Goal: Information Seeking & Learning: Learn about a topic

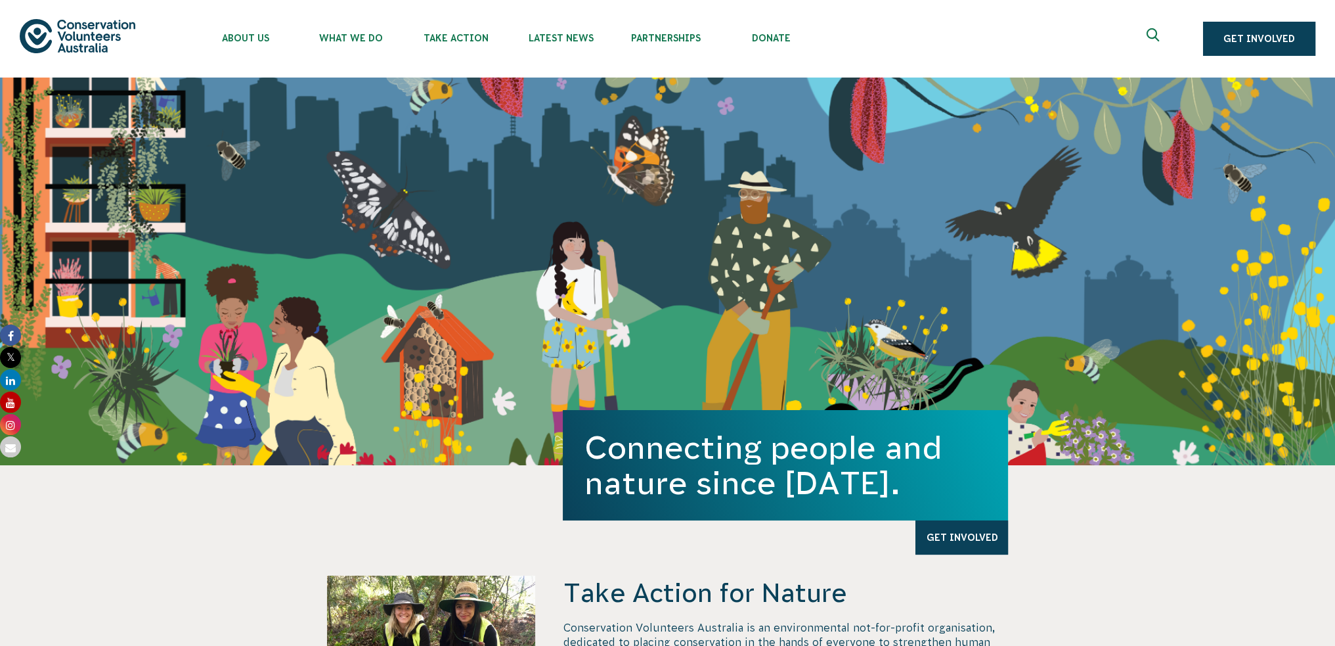
click at [1133, 45] on ul "About Us Our Priorities Reconciliation Impact Our Board Our People Careers CVA …" at bounding box center [681, 39] width 977 height 78
click at [1148, 36] on button at bounding box center [1155, 39] width 32 height 32
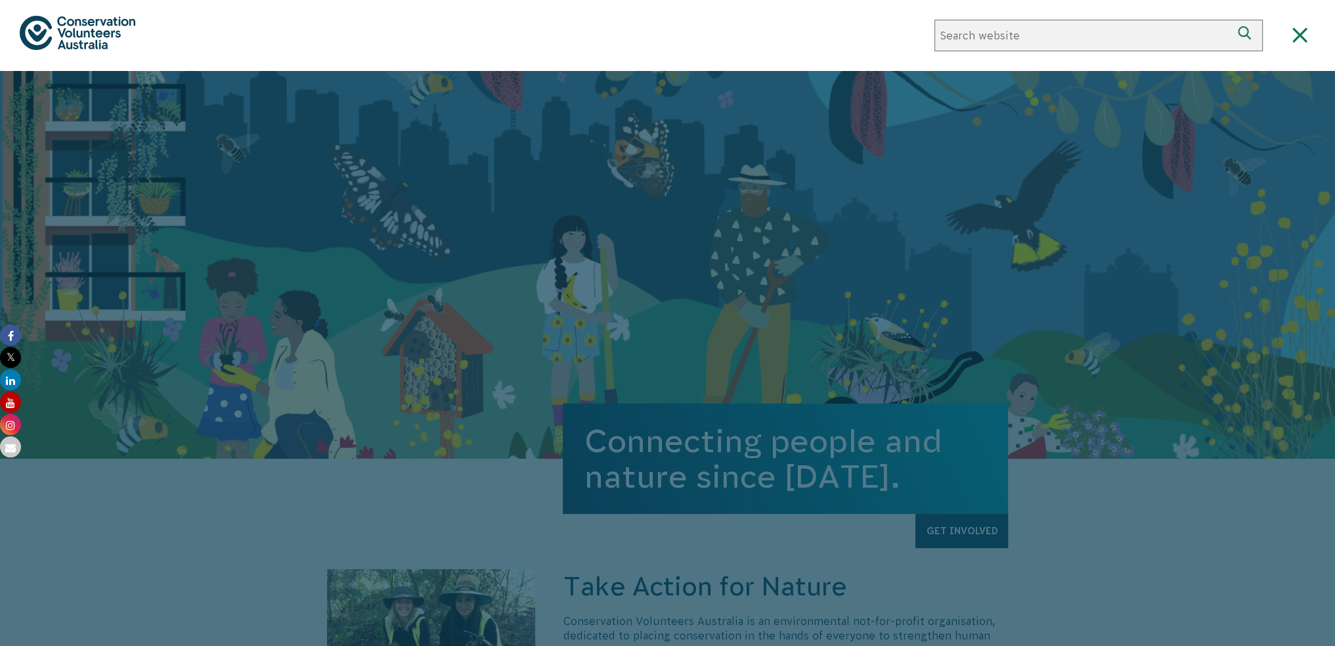
click at [1078, 37] on input "Search website" at bounding box center [1083, 36] width 297 height 32
type input "volunteering"
click at [1232, 20] on button "Search" at bounding box center [1248, 36] width 32 height 32
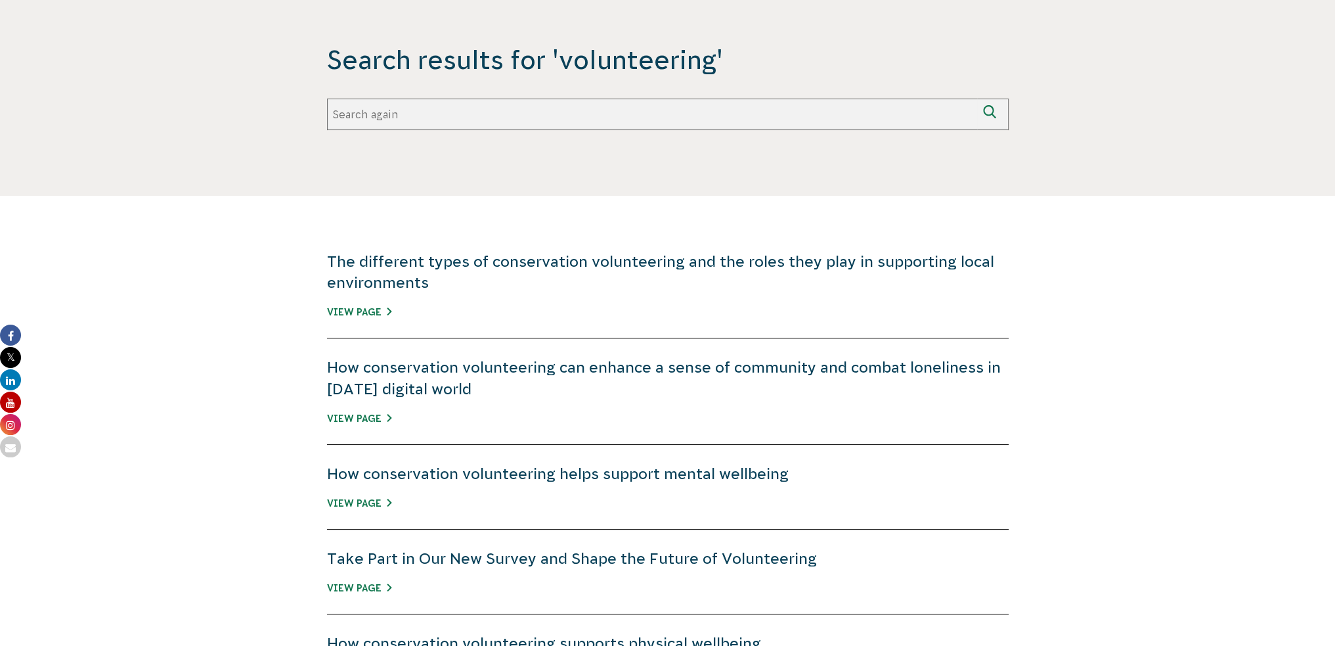
scroll to position [328, 0]
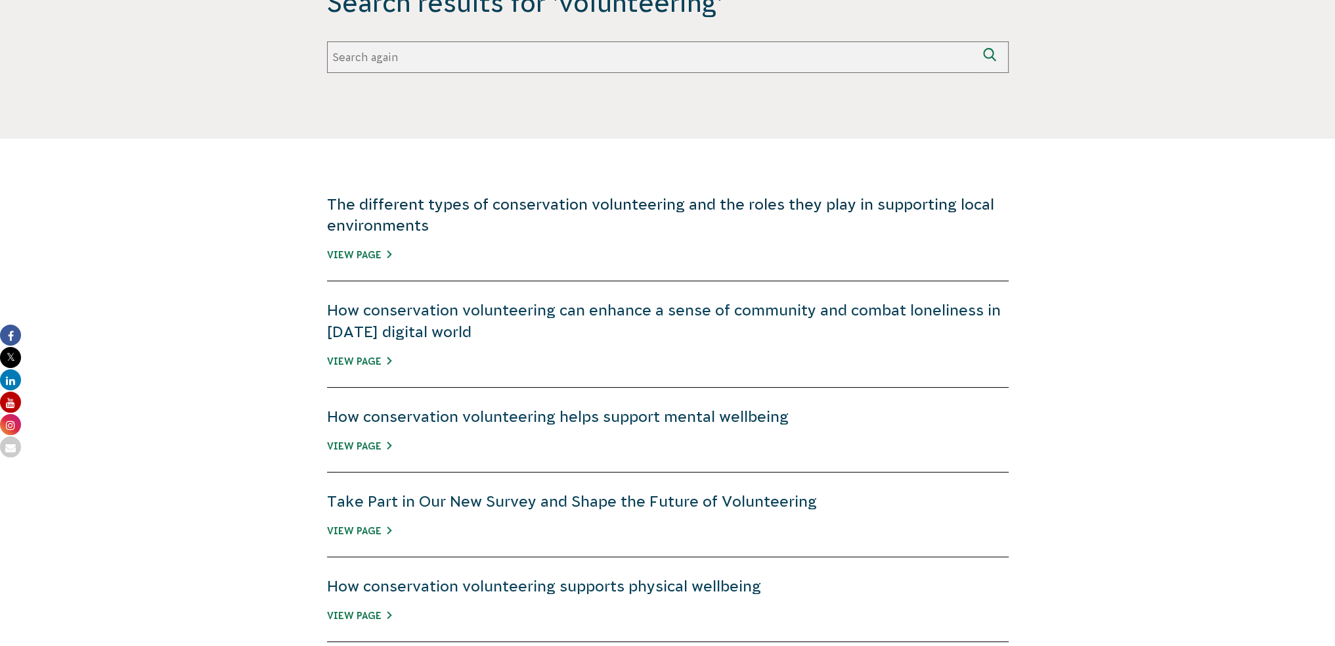
click at [909, 206] on link "The different types of conservation volunteering and the roles they play in sup…" at bounding box center [660, 215] width 667 height 38
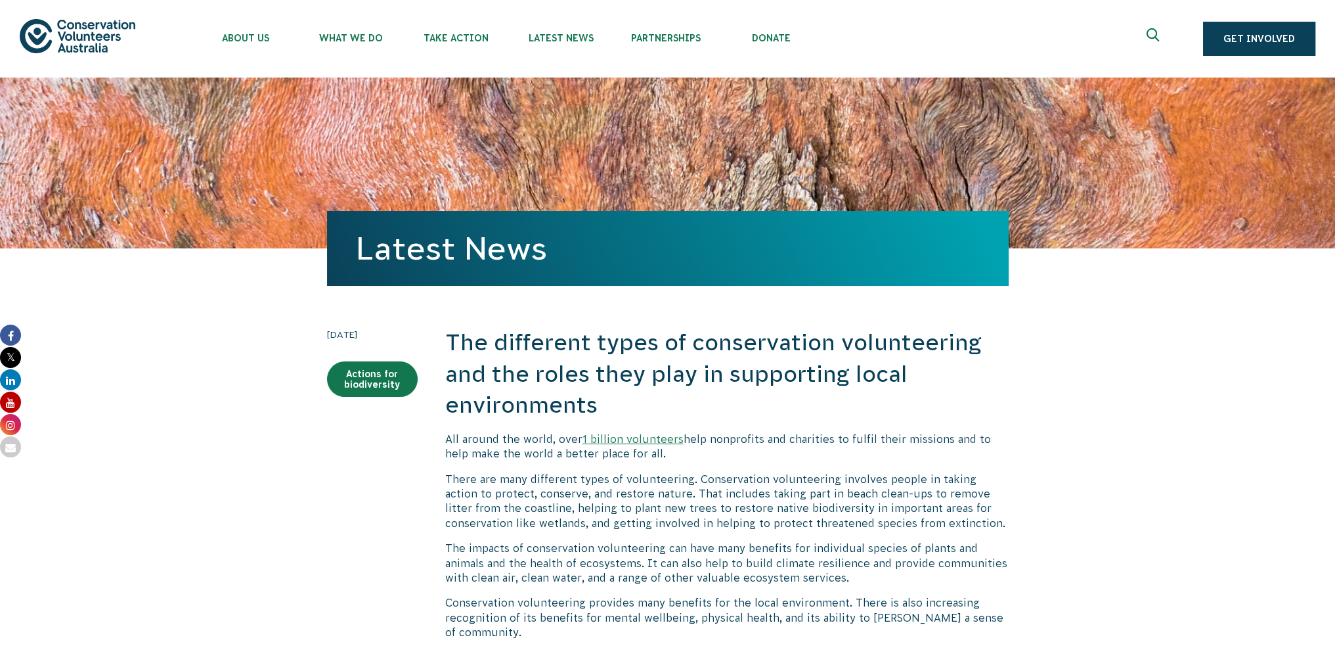
click at [977, 606] on p "Conservation volunteering provides many benefits for the local environment. The…" at bounding box center [727, 617] width 564 height 44
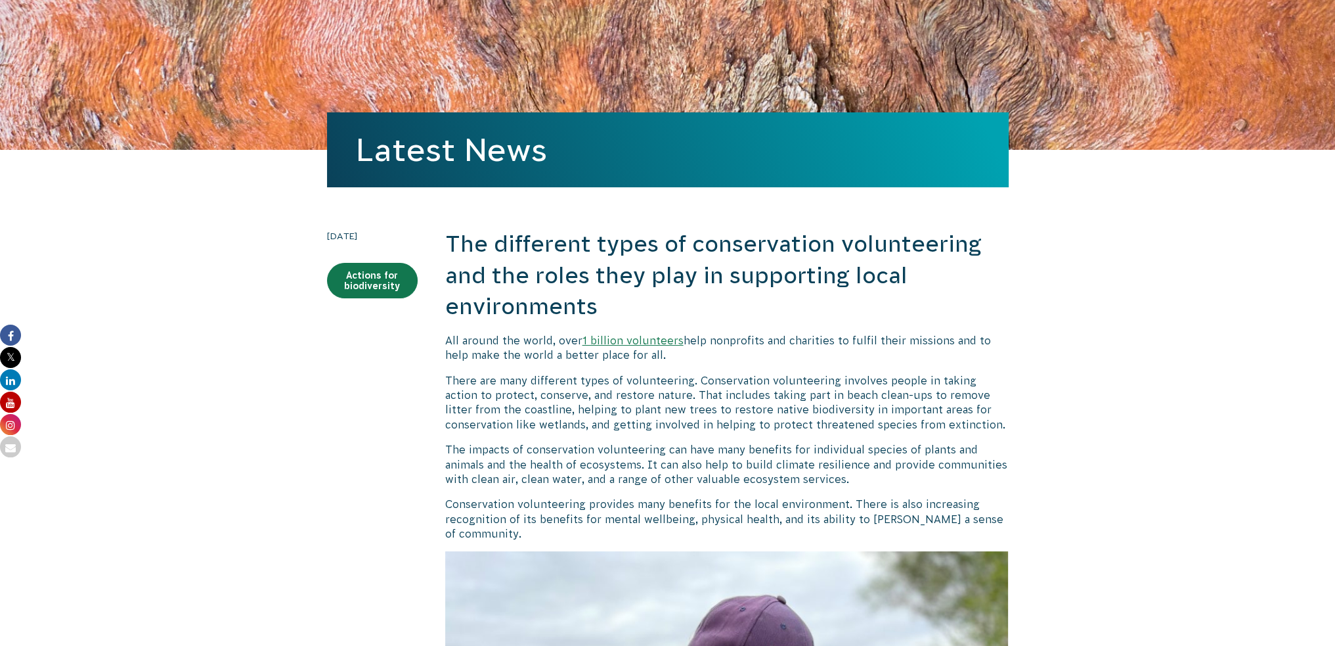
scroll to position [131, 0]
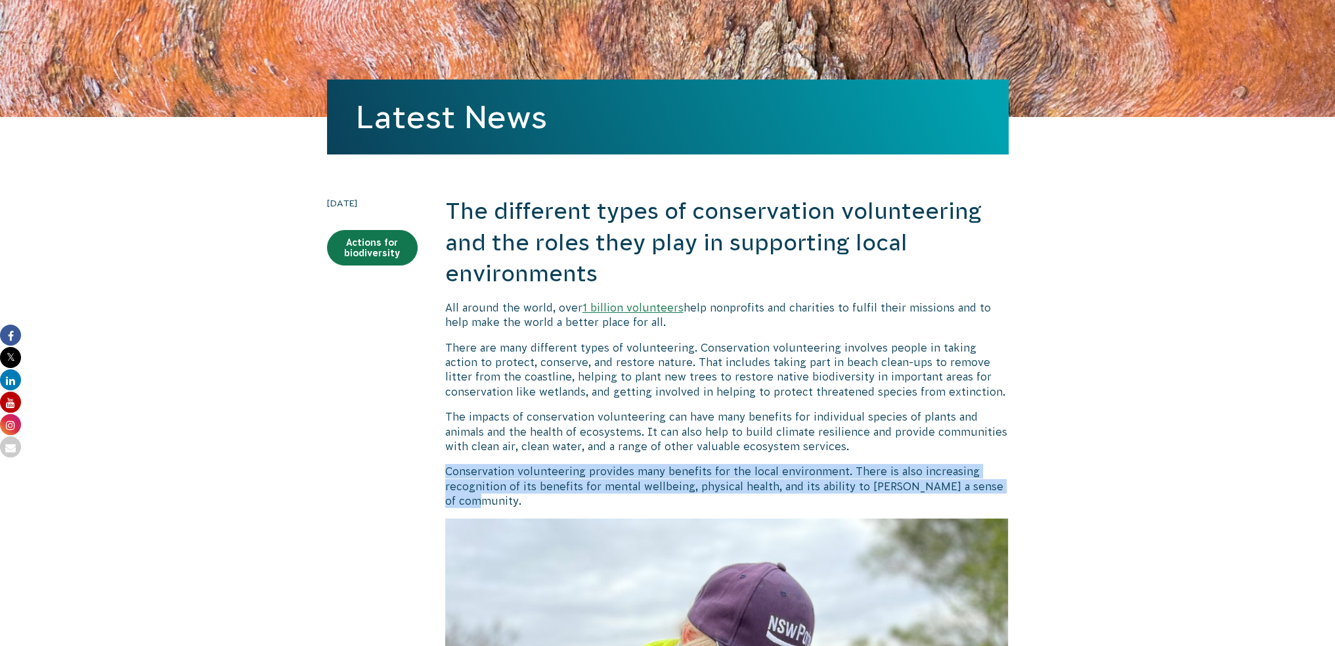
drag, startPoint x: 511, startPoint y: 501, endPoint x: 445, endPoint y: 472, distance: 72.4
click at [445, 472] on p "Conservation volunteering provides many benefits for the local environment. The…" at bounding box center [727, 486] width 564 height 44
copy p "Conservation volunteering provides many benefits for the local environment. The…"
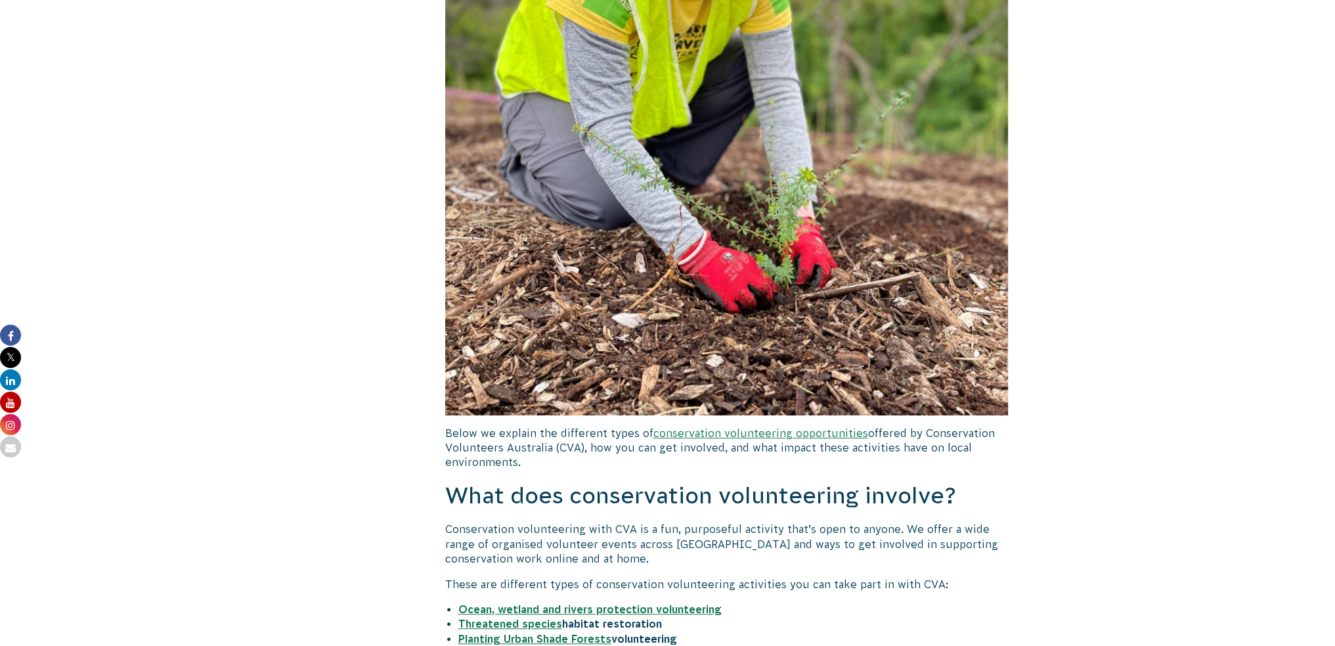
scroll to position [1117, 0]
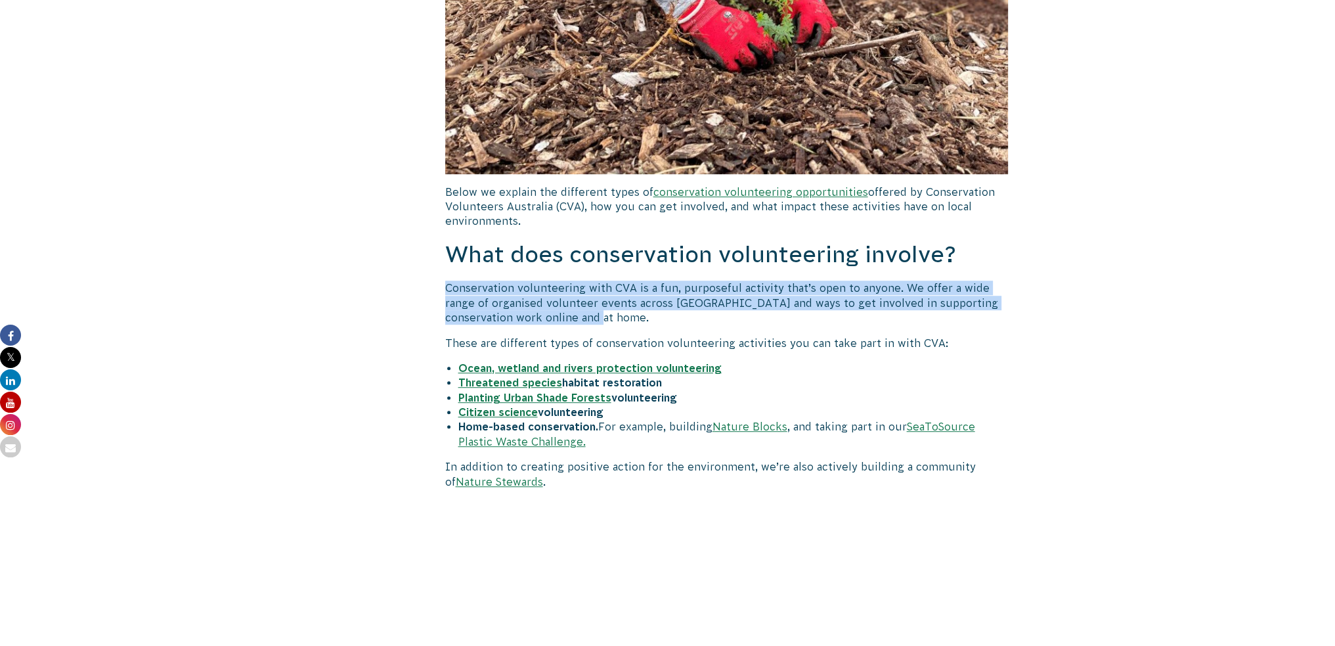
drag, startPoint x: 448, startPoint y: 288, endPoint x: 1006, endPoint y: 321, distance: 559.3
click at [1006, 321] on p "Conservation volunteering with CVA is a fun, purposeful activity that’s open to…" at bounding box center [727, 302] width 564 height 44
copy p "Conservation volunteering with CVA is a fun, purposeful activity that’s open to…"
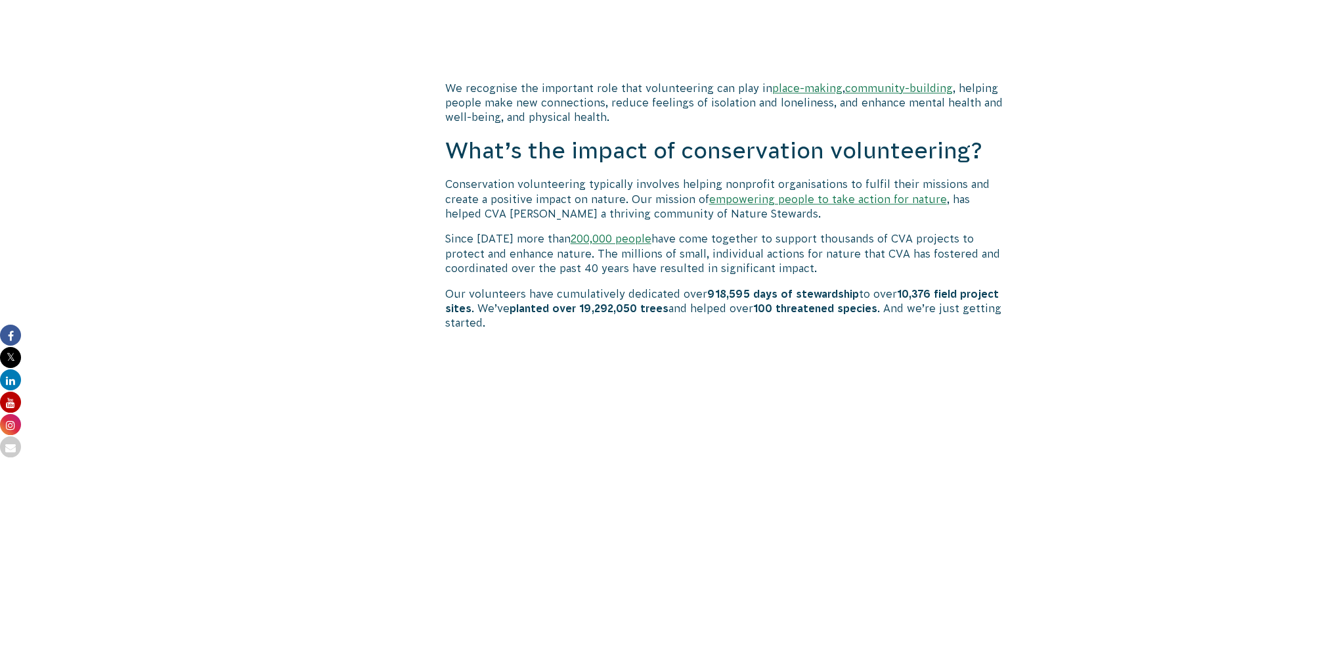
scroll to position [1971, 0]
